Goal: Transaction & Acquisition: Book appointment/travel/reservation

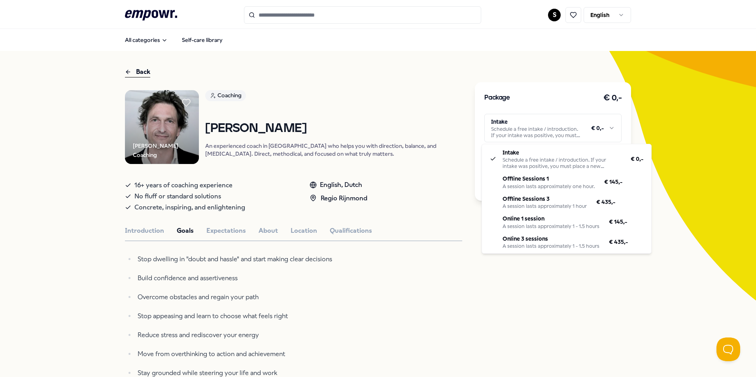
click at [574, 129] on html ".empowr-logo_svg__cls-1{fill:#03032f} S English All categories Self-care librar…" at bounding box center [378, 188] width 756 height 377
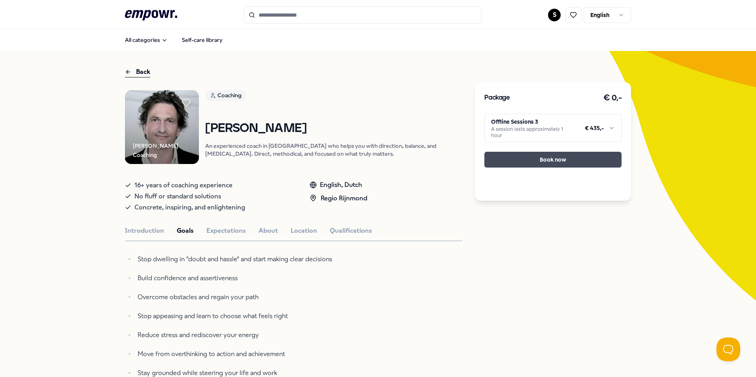
click at [557, 157] on button "Book now" at bounding box center [552, 160] width 137 height 16
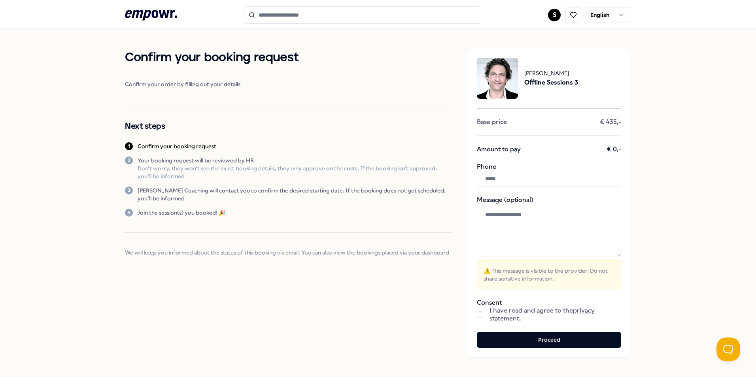
click at [498, 316] on link "privacy statement" at bounding box center [542, 314] width 105 height 15
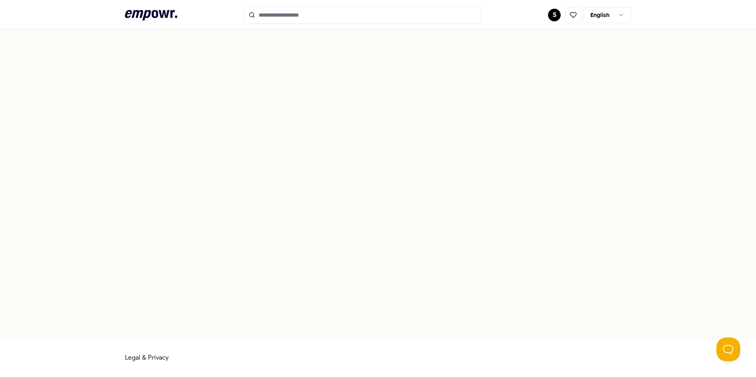
click at [334, 207] on div at bounding box center [378, 183] width 756 height 309
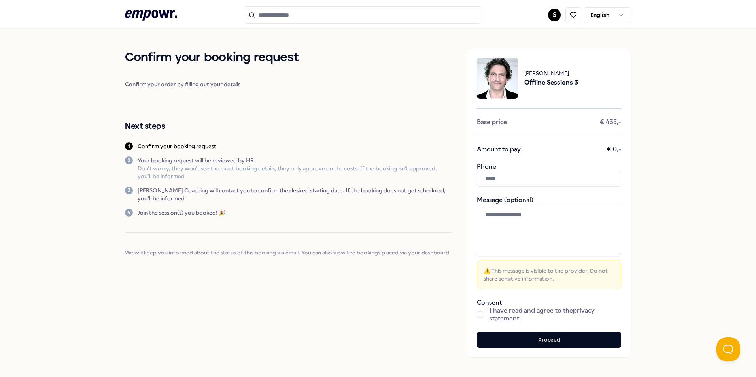
click at [506, 320] on link "privacy statement" at bounding box center [542, 314] width 105 height 15
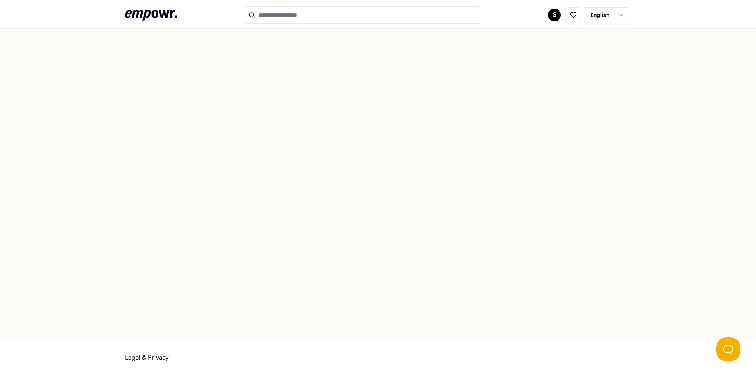
click at [141, 362] on div "Legal & Privacy" at bounding box center [378, 358] width 506 height 39
click at [141, 355] on link "Legal & Privacy" at bounding box center [147, 358] width 44 height 8
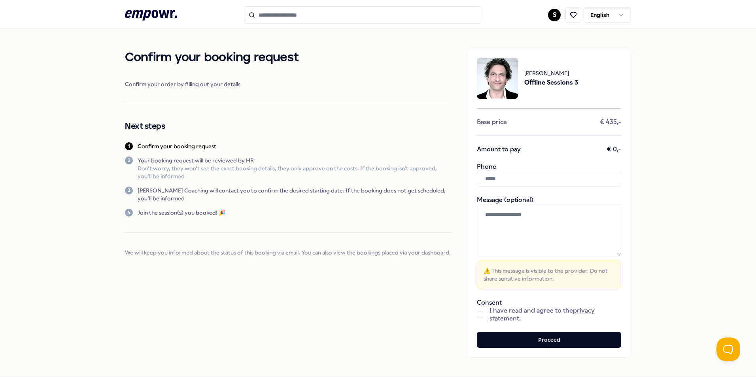
click at [504, 175] on input "text" at bounding box center [549, 179] width 144 height 16
type input "**********"
click at [477, 315] on button "button" at bounding box center [480, 315] width 6 height 6
click at [499, 337] on button "Proceed" at bounding box center [549, 340] width 144 height 16
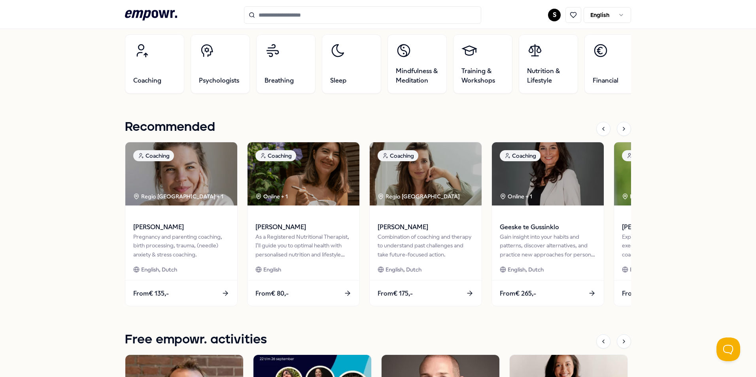
scroll to position [277, 0]
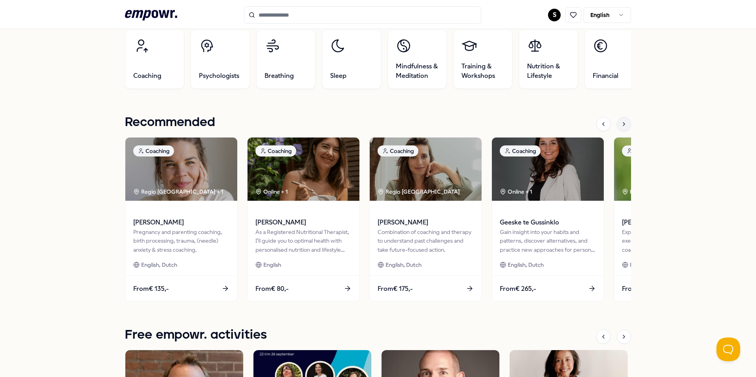
click at [625, 124] on div at bounding box center [624, 124] width 14 height 14
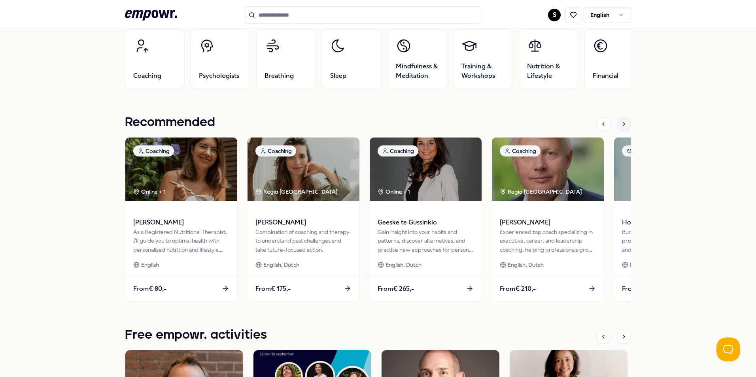
click at [625, 124] on div at bounding box center [624, 124] width 14 height 14
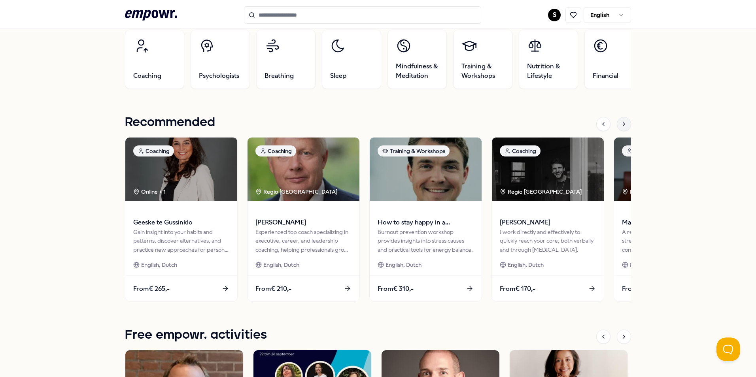
click at [625, 124] on div at bounding box center [624, 124] width 14 height 14
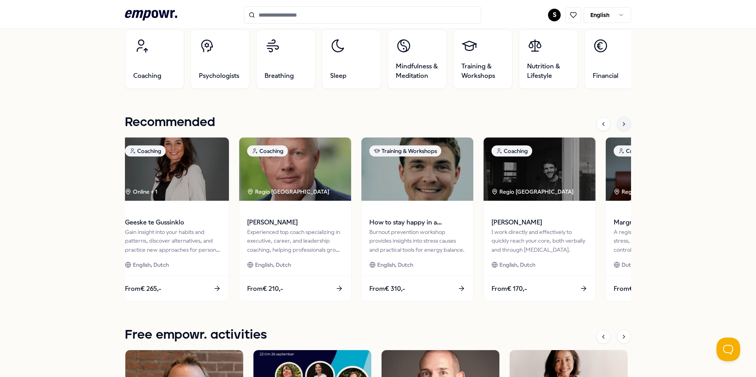
click at [625, 124] on div at bounding box center [624, 124] width 14 height 14
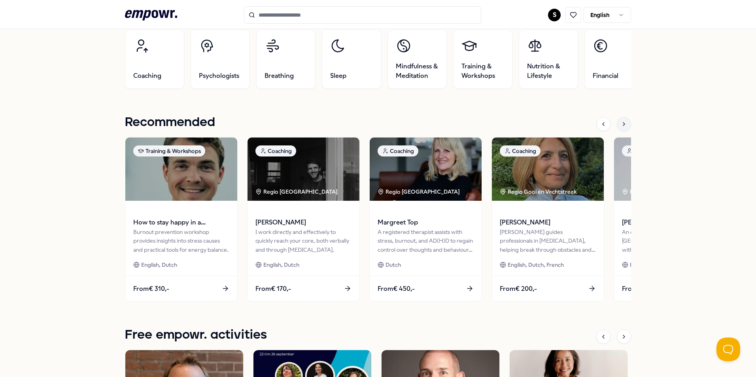
click at [621, 125] on icon at bounding box center [624, 124] width 6 height 6
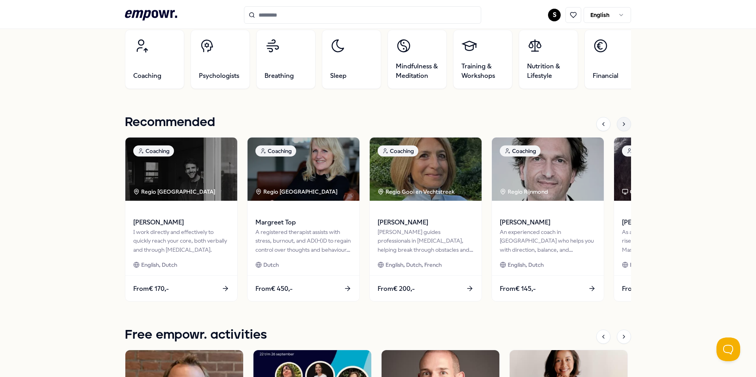
click at [621, 125] on icon at bounding box center [624, 124] width 6 height 6
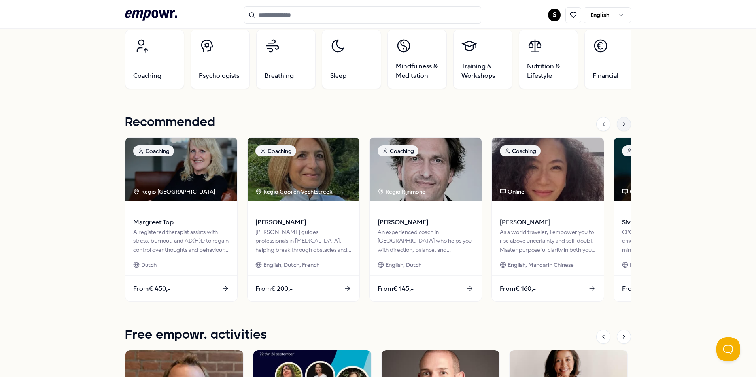
click at [621, 125] on icon at bounding box center [624, 124] width 6 height 6
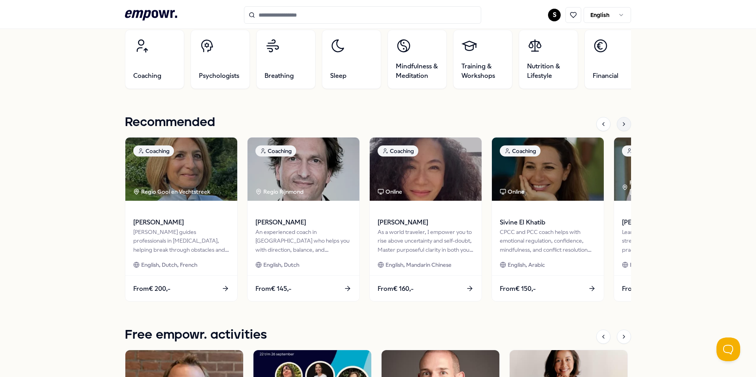
click at [621, 125] on icon at bounding box center [624, 124] width 6 height 6
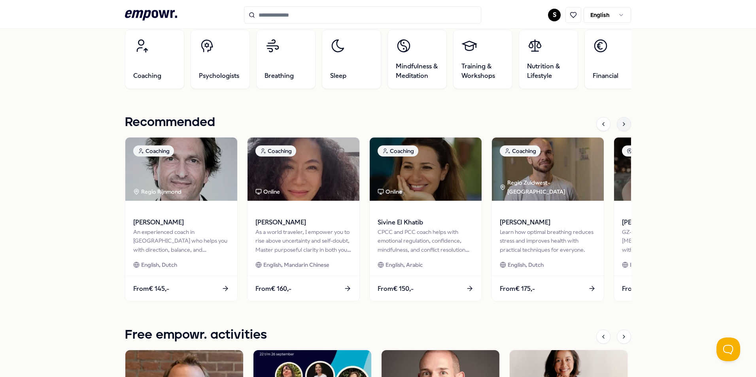
click at [622, 121] on icon at bounding box center [624, 124] width 6 height 6
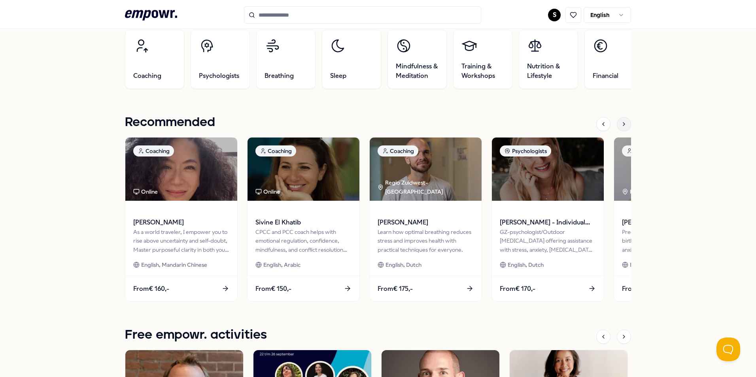
click at [622, 121] on icon at bounding box center [624, 124] width 6 height 6
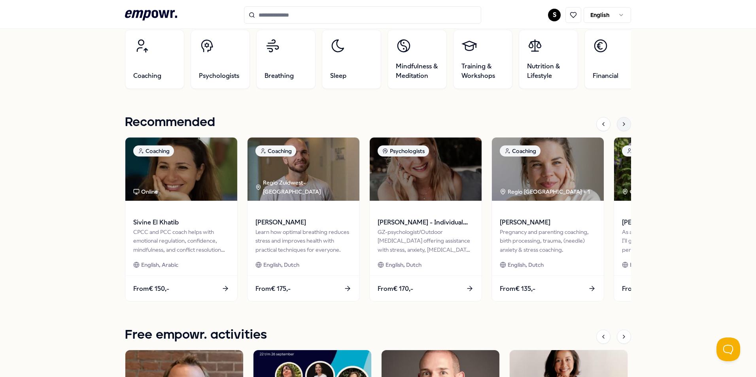
click at [622, 121] on icon at bounding box center [624, 124] width 6 height 6
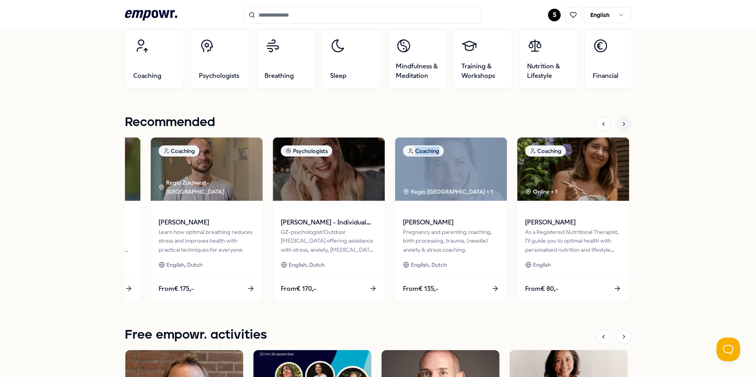
click at [622, 121] on icon at bounding box center [624, 124] width 6 height 6
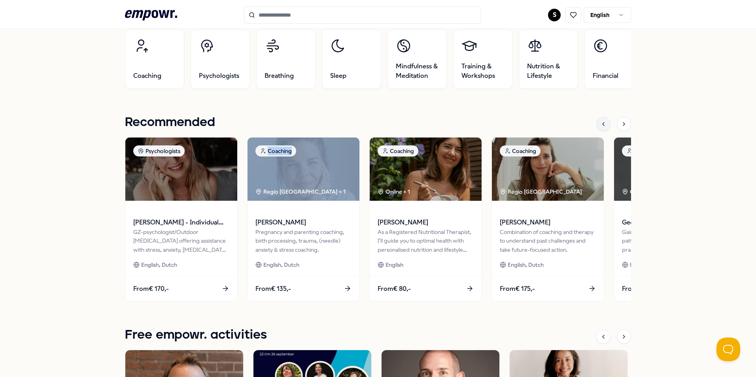
click at [600, 127] on icon at bounding box center [603, 124] width 6 height 6
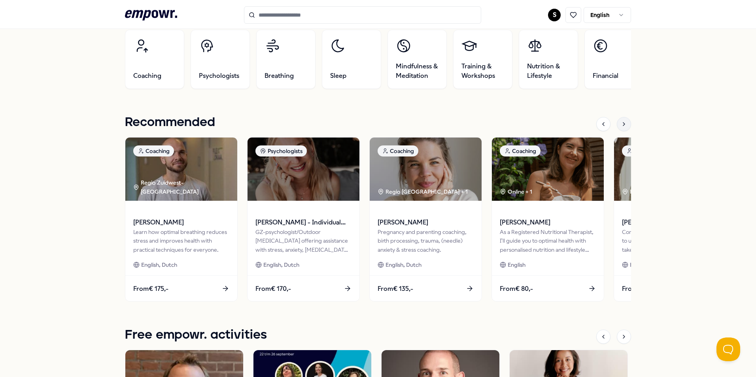
click at [621, 125] on icon at bounding box center [624, 124] width 6 height 6
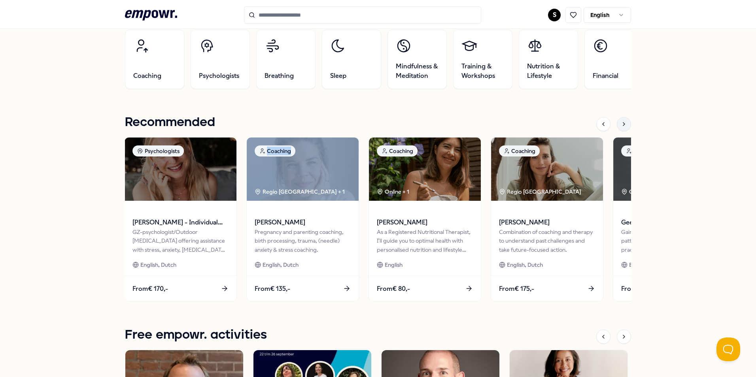
click at [621, 125] on icon at bounding box center [624, 124] width 6 height 6
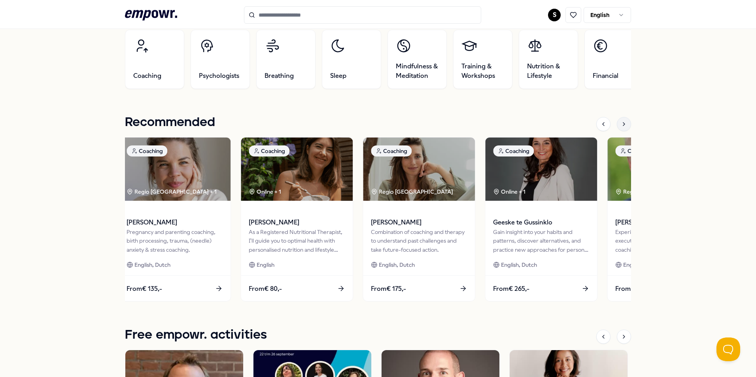
click at [621, 125] on icon at bounding box center [624, 124] width 6 height 6
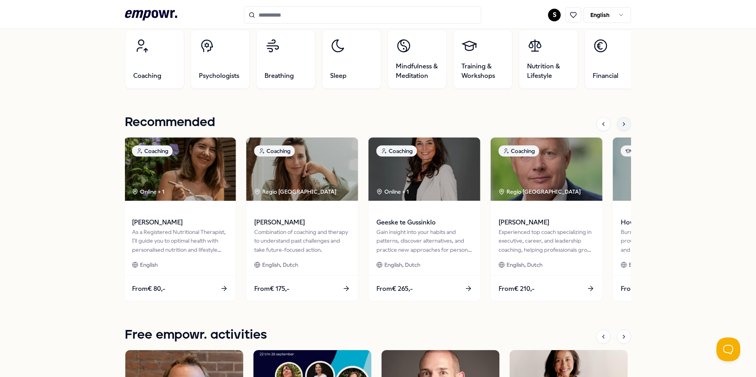
click at [621, 125] on icon at bounding box center [624, 124] width 6 height 6
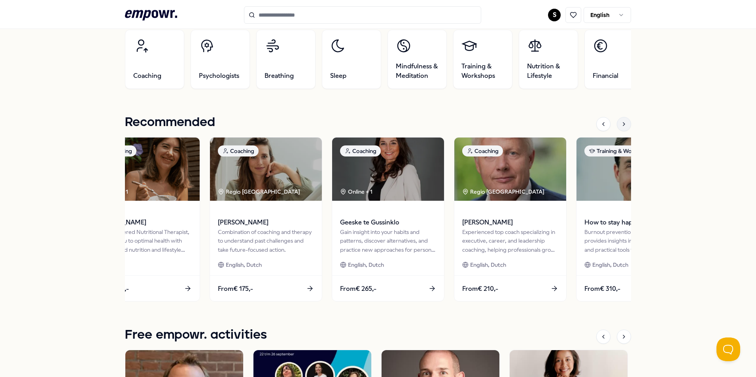
click at [621, 125] on icon at bounding box center [624, 124] width 6 height 6
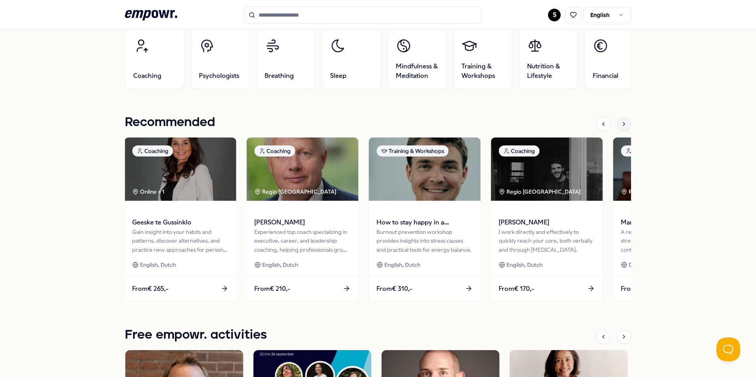
click at [621, 125] on icon at bounding box center [624, 124] width 6 height 6
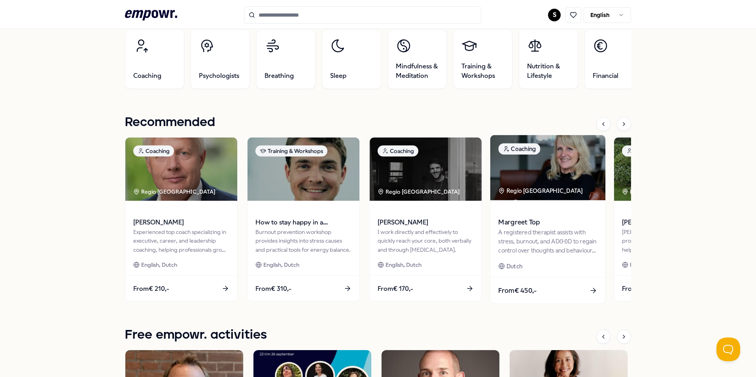
click at [523, 220] on span "Margreet Top" at bounding box center [547, 223] width 99 height 10
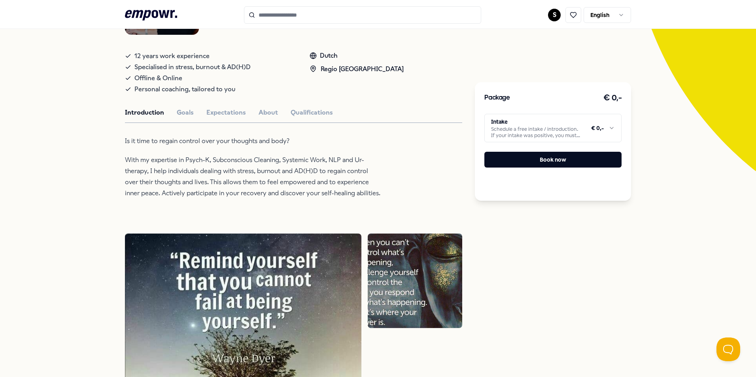
scroll to position [158, 0]
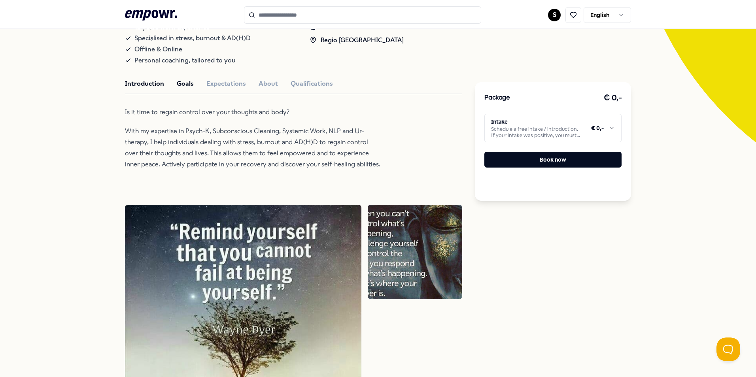
click at [187, 87] on button "Goals" at bounding box center [185, 84] width 17 height 10
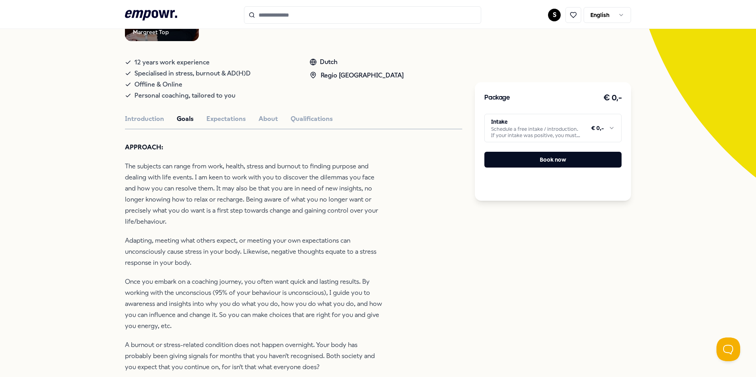
scroll to position [119, 0]
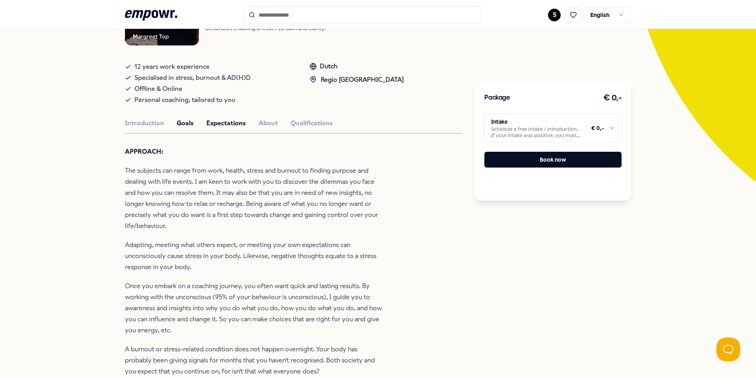
click at [213, 126] on button "Expectations" at bounding box center [226, 123] width 40 height 10
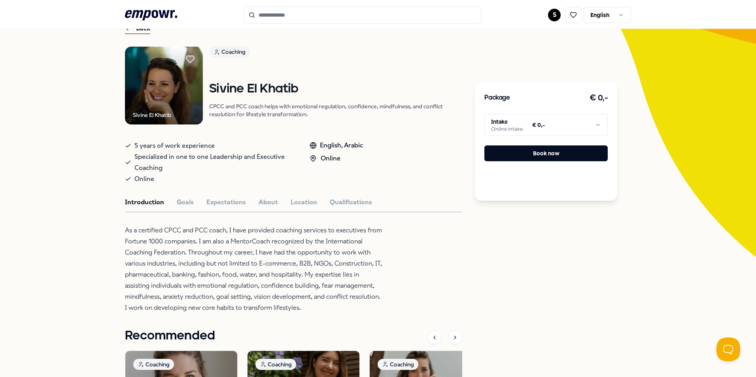
scroll to position [40, 0]
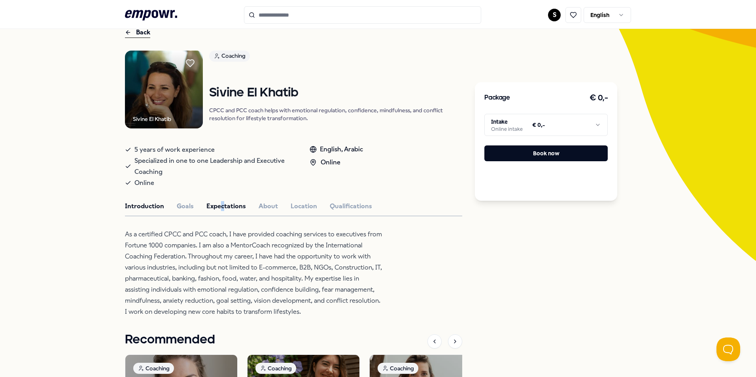
click at [218, 201] on div "Sivine El Khatib Coaching [PERSON_NAME] CPCC and PCC coach helps with emotional…" at bounding box center [293, 289] width 337 height 477
click at [218, 204] on button "Expectations" at bounding box center [226, 206] width 40 height 10
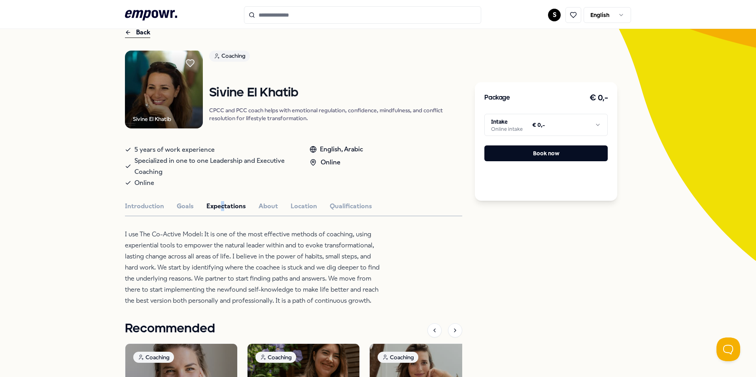
click at [210, 208] on button "Expectations" at bounding box center [226, 206] width 40 height 10
drag, startPoint x: 208, startPoint y: 206, endPoint x: 196, endPoint y: 208, distance: 12.4
click at [208, 206] on button "Expectations" at bounding box center [226, 206] width 40 height 10
click at [181, 208] on button "Goals" at bounding box center [185, 206] width 17 height 10
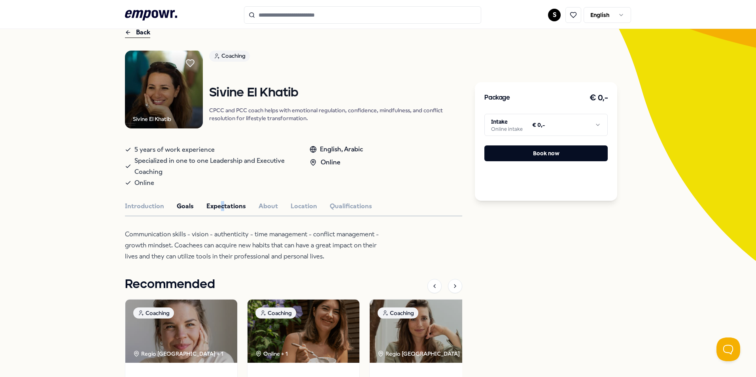
click at [208, 207] on button "Expectations" at bounding box center [226, 206] width 40 height 10
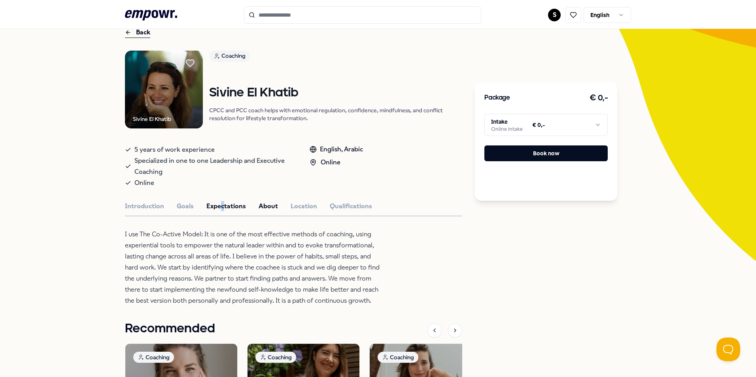
click at [259, 206] on button "About" at bounding box center [268, 206] width 19 height 10
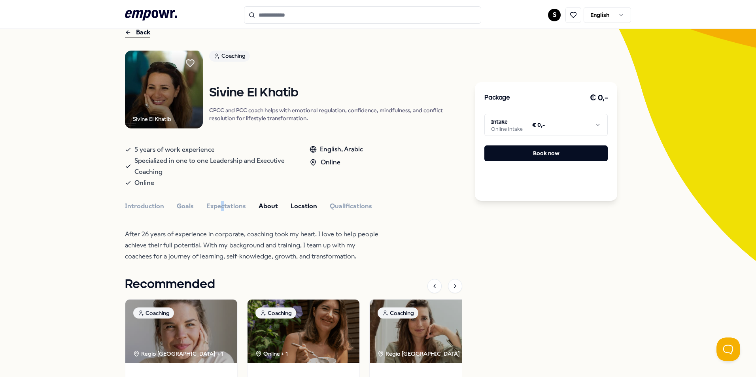
click at [303, 207] on button "Location" at bounding box center [304, 206] width 26 height 10
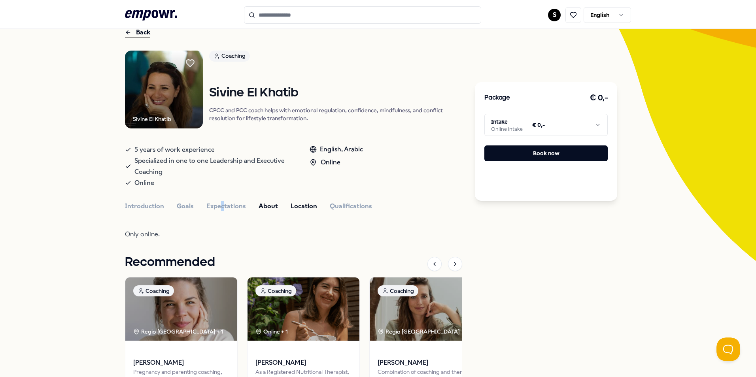
click at [260, 205] on button "About" at bounding box center [268, 206] width 19 height 10
